Goal: Use online tool/utility: Use online tool/utility

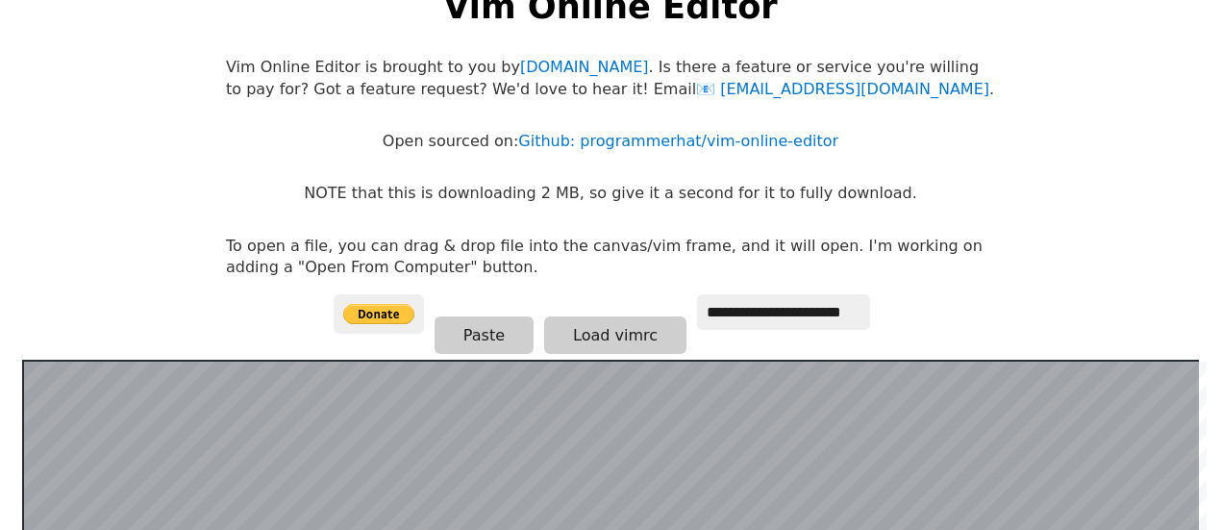
scroll to position [65, 0]
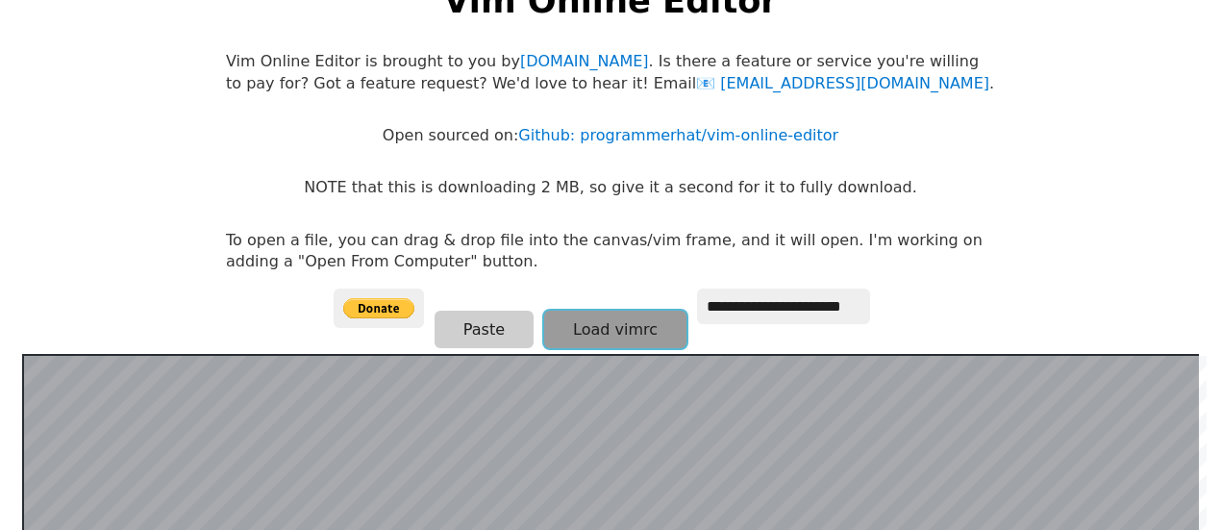
click at [558, 324] on button "Load vimrc" at bounding box center [615, 328] width 142 height 37
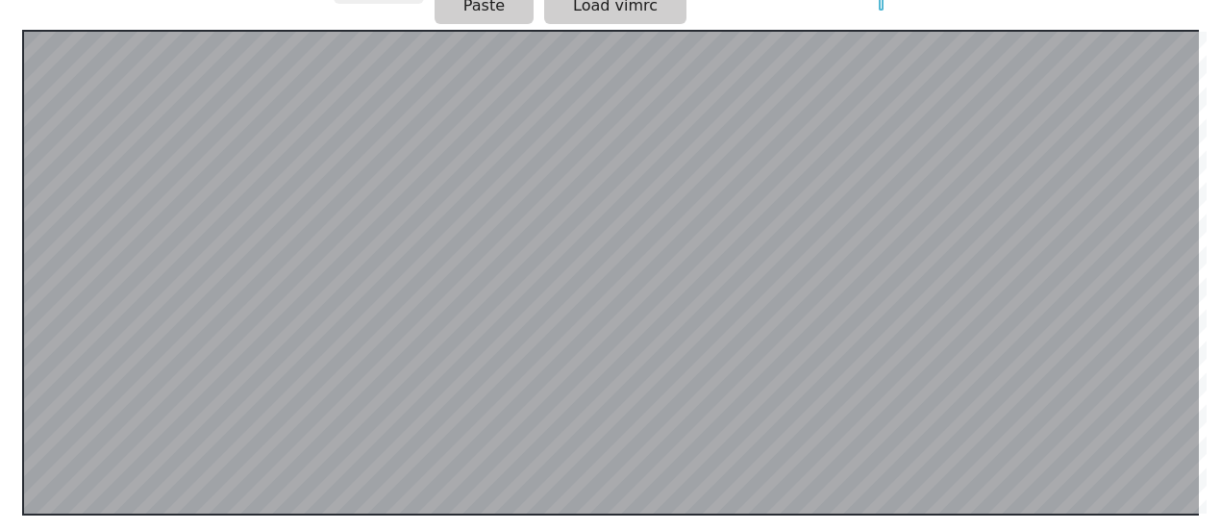
scroll to position [373, 0]
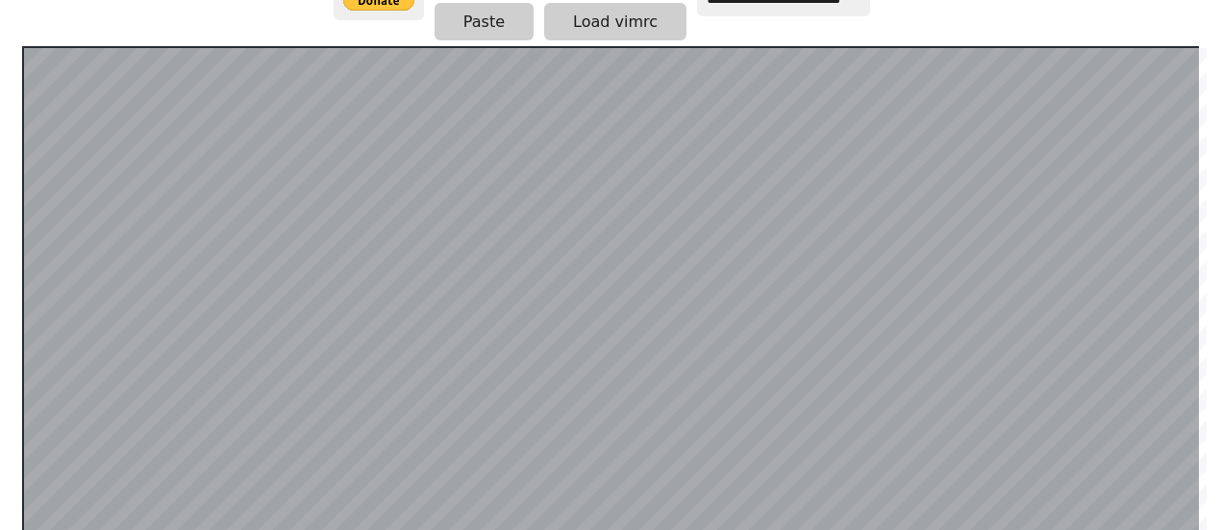
drag, startPoint x: 20, startPoint y: 36, endPoint x: 41, endPoint y: 45, distance: 23.2
click at [41, 46] on div at bounding box center [610, 288] width 1176 height 485
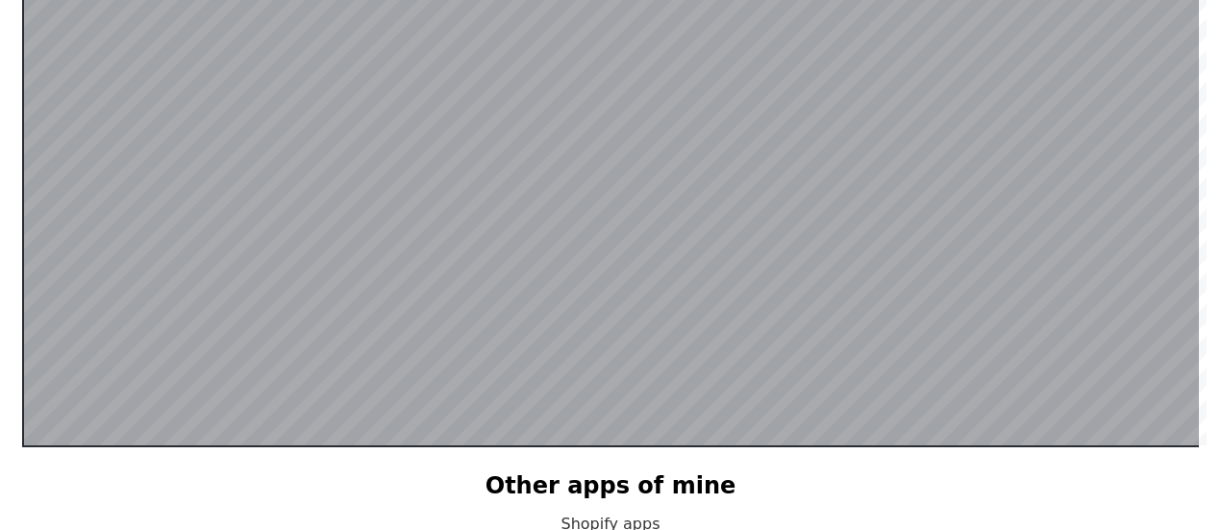
scroll to position [381, 0]
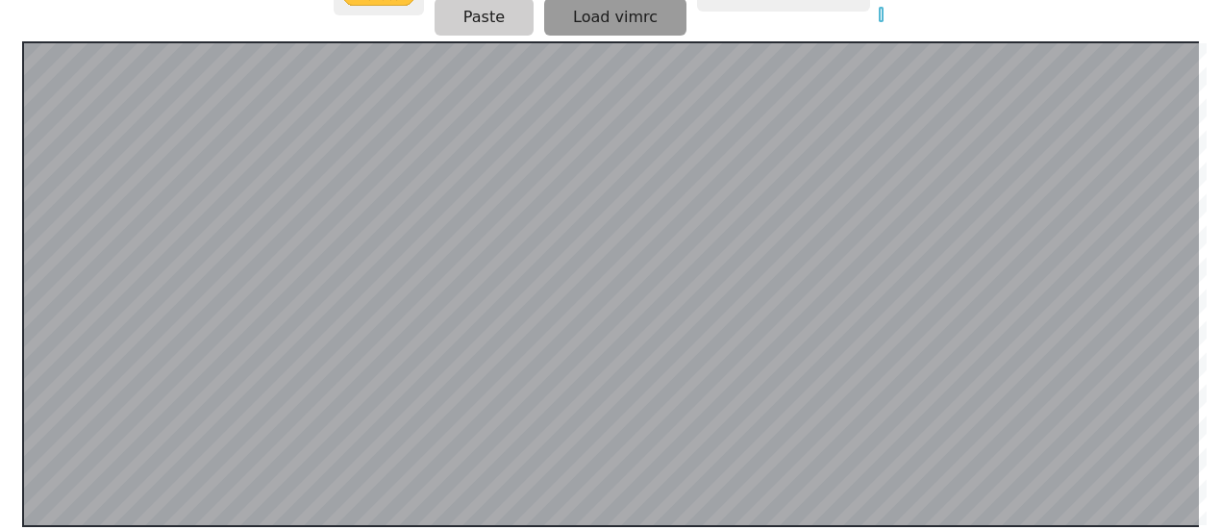
scroll to position [380, 0]
